Goal: Task Accomplishment & Management: Complete application form

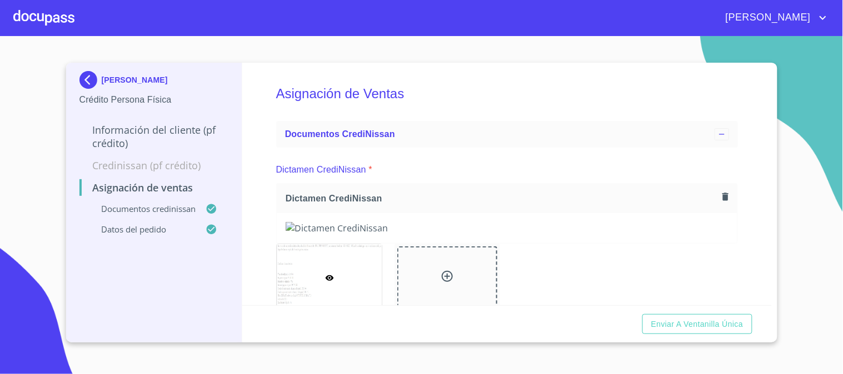
click at [269, 264] on div "Asignación de Ventas Documentos CrediNissan Dictamen CrediNissan * Dictamen Cre…" at bounding box center [506, 184] width 529 height 243
click at [676, 328] on span "Enviar a Ventanilla única" at bounding box center [697, 325] width 92 height 14
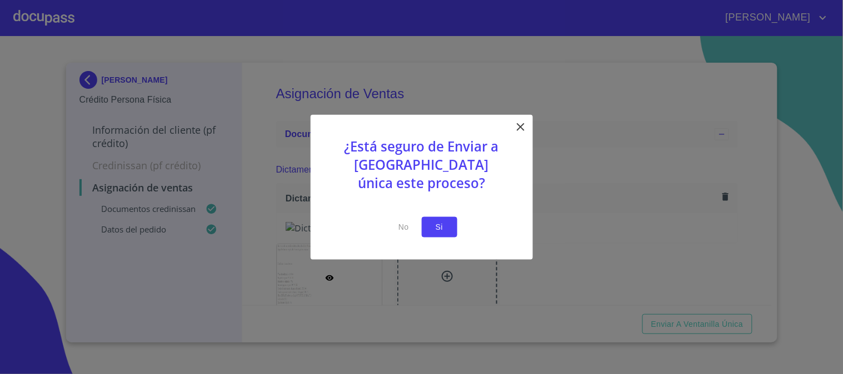
click at [443, 223] on span "Si" at bounding box center [439, 227] width 18 height 14
